Goal: Connect with others: Establish contact or relationships with other users

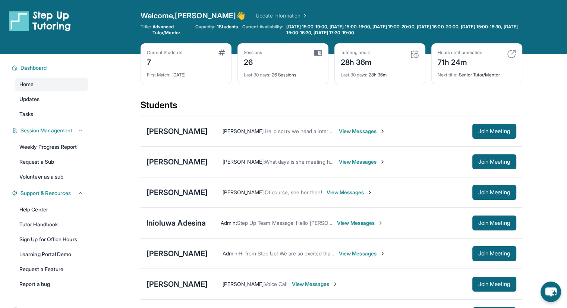
click at [25, 120] on link "Tasks" at bounding box center [51, 113] width 73 height 13
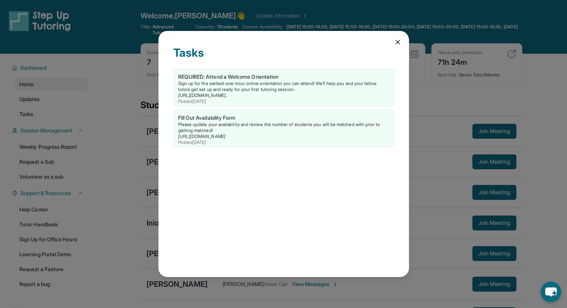
click at [397, 43] on icon at bounding box center [398, 42] width 4 height 4
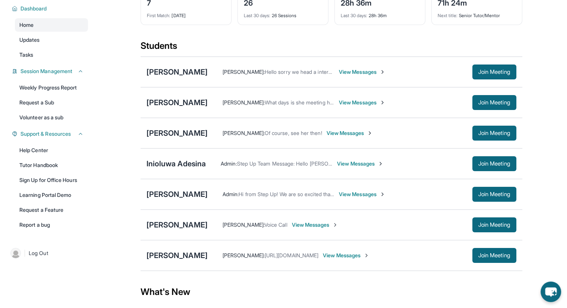
scroll to position [75, 0]
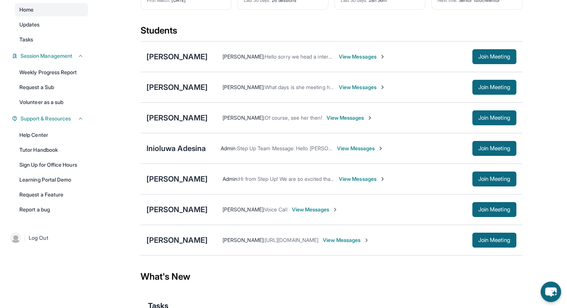
click at [50, 150] on link "Tutor Handbook" at bounding box center [51, 149] width 73 height 13
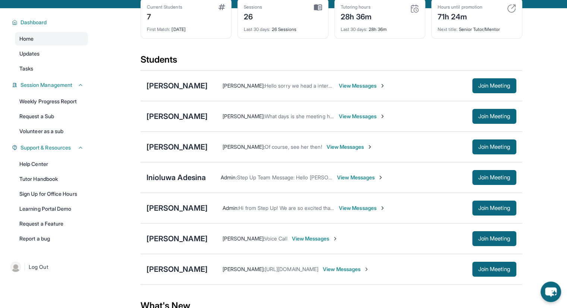
scroll to position [0, 0]
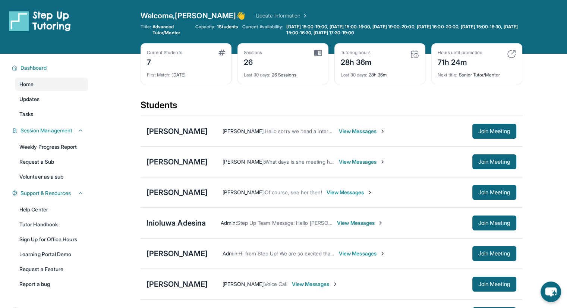
click at [171, 157] on div "[PERSON_NAME]" at bounding box center [177, 162] width 61 height 10
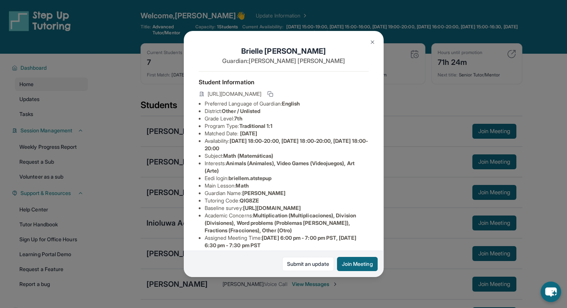
click at [273, 96] on icon at bounding box center [271, 94] width 6 height 6
click at [361, 261] on button "Join Meeting" at bounding box center [357, 264] width 41 height 14
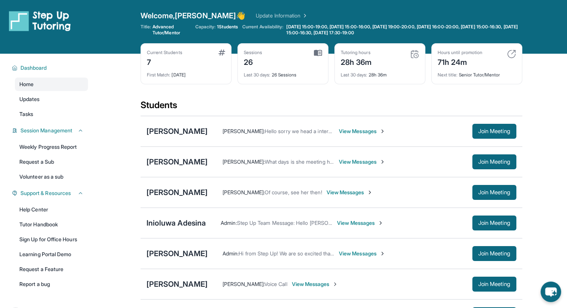
click at [485, 226] on button "Join Meeting" at bounding box center [495, 223] width 44 height 15
click at [190, 223] on div "Inioluwa Adesina" at bounding box center [177, 223] width 60 height 10
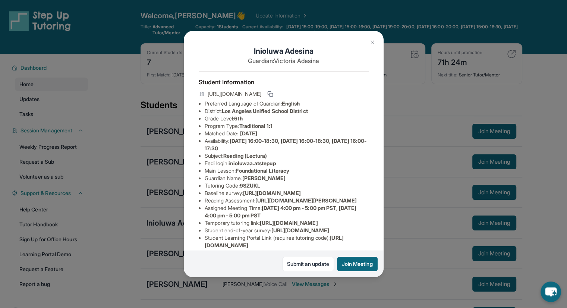
click at [273, 97] on icon at bounding box center [271, 94] width 6 height 6
drag, startPoint x: 373, startPoint y: 42, endPoint x: 371, endPoint y: 47, distance: 5.0
click at [373, 42] on img at bounding box center [373, 42] width 6 height 6
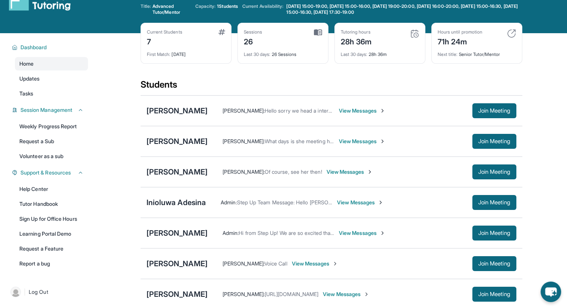
scroll to position [37, 0]
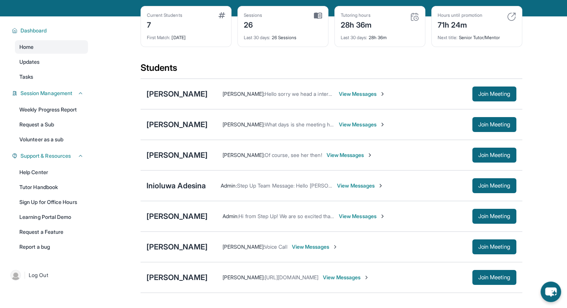
click at [187, 247] on div "[PERSON_NAME]" at bounding box center [177, 247] width 61 height 10
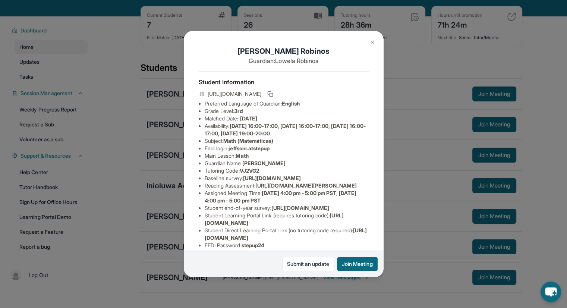
click at [271, 95] on icon at bounding box center [269, 92] width 3 height 3
click at [352, 264] on button "Join Meeting" at bounding box center [357, 264] width 41 height 14
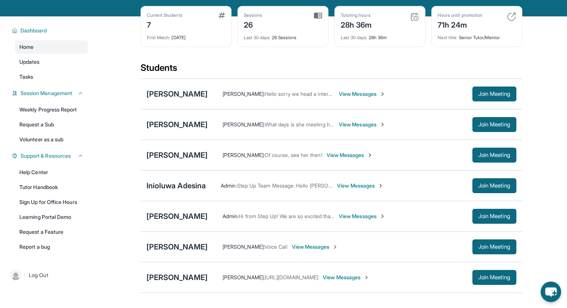
click at [176, 96] on div "[PERSON_NAME]" at bounding box center [177, 94] width 61 height 10
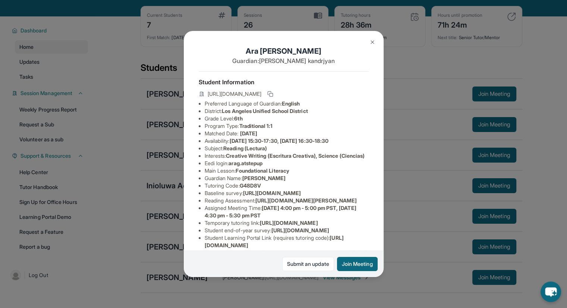
click at [273, 97] on rect at bounding box center [271, 94] width 3 height 3
click at [357, 263] on button "Join Meeting" at bounding box center [357, 264] width 41 height 14
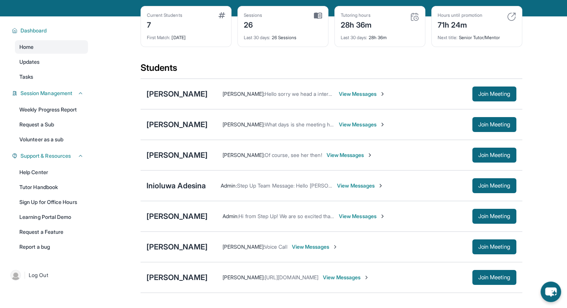
click at [160, 154] on div "[PERSON_NAME]" at bounding box center [177, 155] width 61 height 10
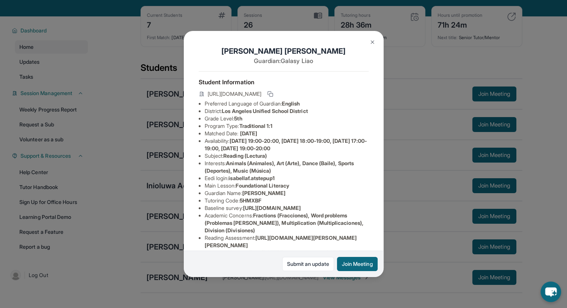
click at [273, 97] on icon at bounding box center [271, 94] width 6 height 6
click at [357, 266] on button "Join Meeting" at bounding box center [357, 264] width 41 height 14
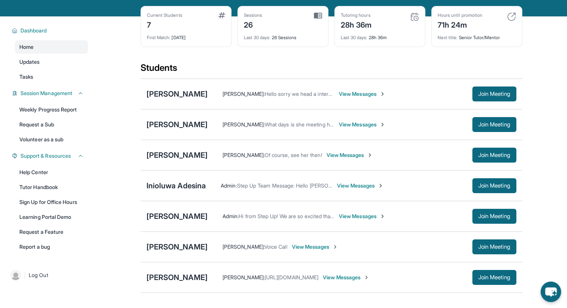
click at [190, 216] on div "[PERSON_NAME]" at bounding box center [177, 216] width 61 height 10
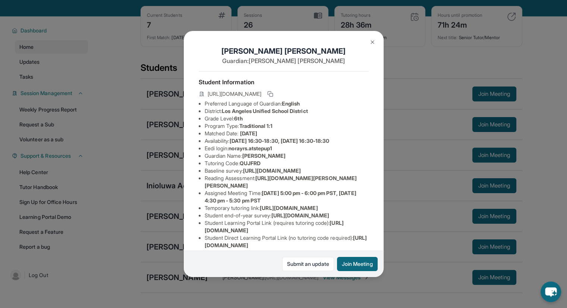
click at [273, 97] on icon at bounding box center [271, 94] width 6 height 6
click at [354, 265] on button "Join Meeting" at bounding box center [357, 264] width 41 height 14
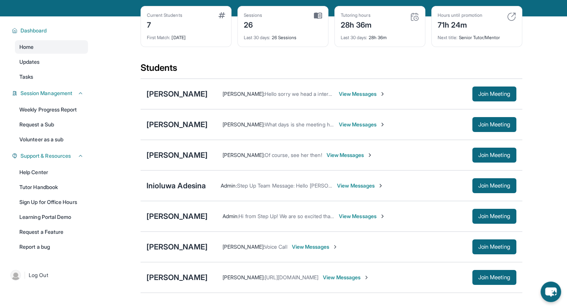
click at [165, 273] on div "[PERSON_NAME]" at bounding box center [177, 277] width 61 height 10
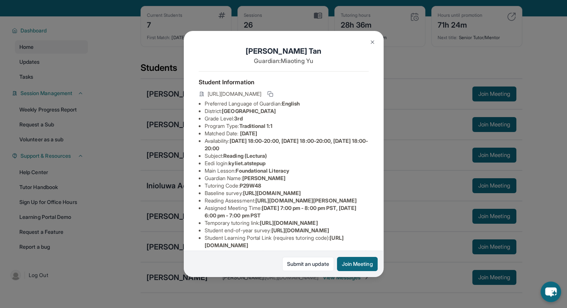
click at [273, 96] on icon at bounding box center [271, 94] width 6 height 6
click at [352, 263] on button "Join Meeting" at bounding box center [357, 264] width 41 height 14
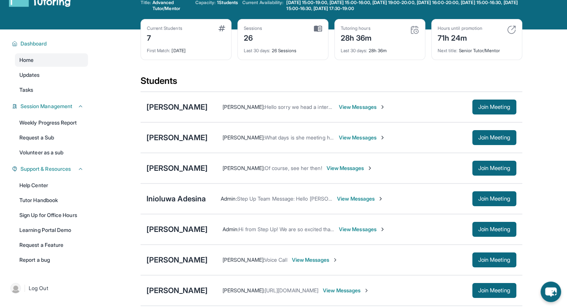
scroll to position [0, 0]
